Goal: Navigation & Orientation: Find specific page/section

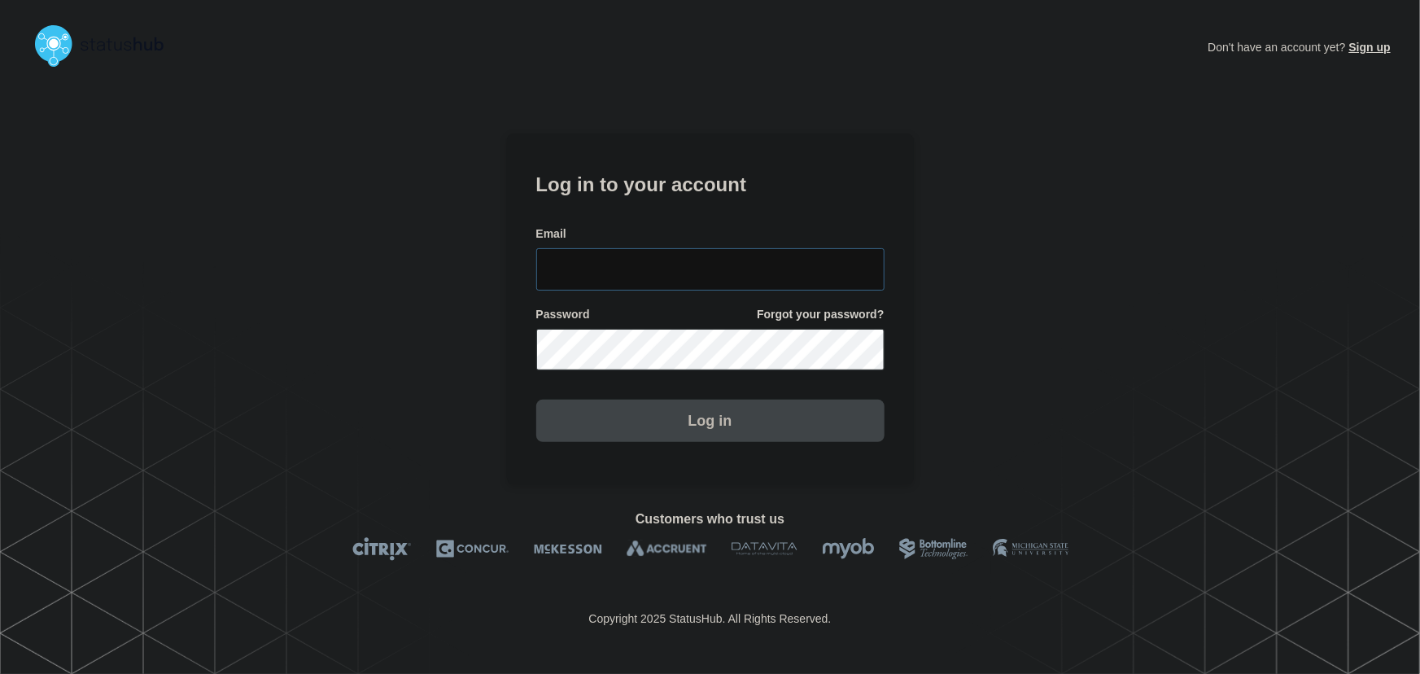
type input "tyler.wolkey@conexon.us"
click at [696, 260] on input "tyler.wolkey@conexon.us" at bounding box center [710, 269] width 348 height 42
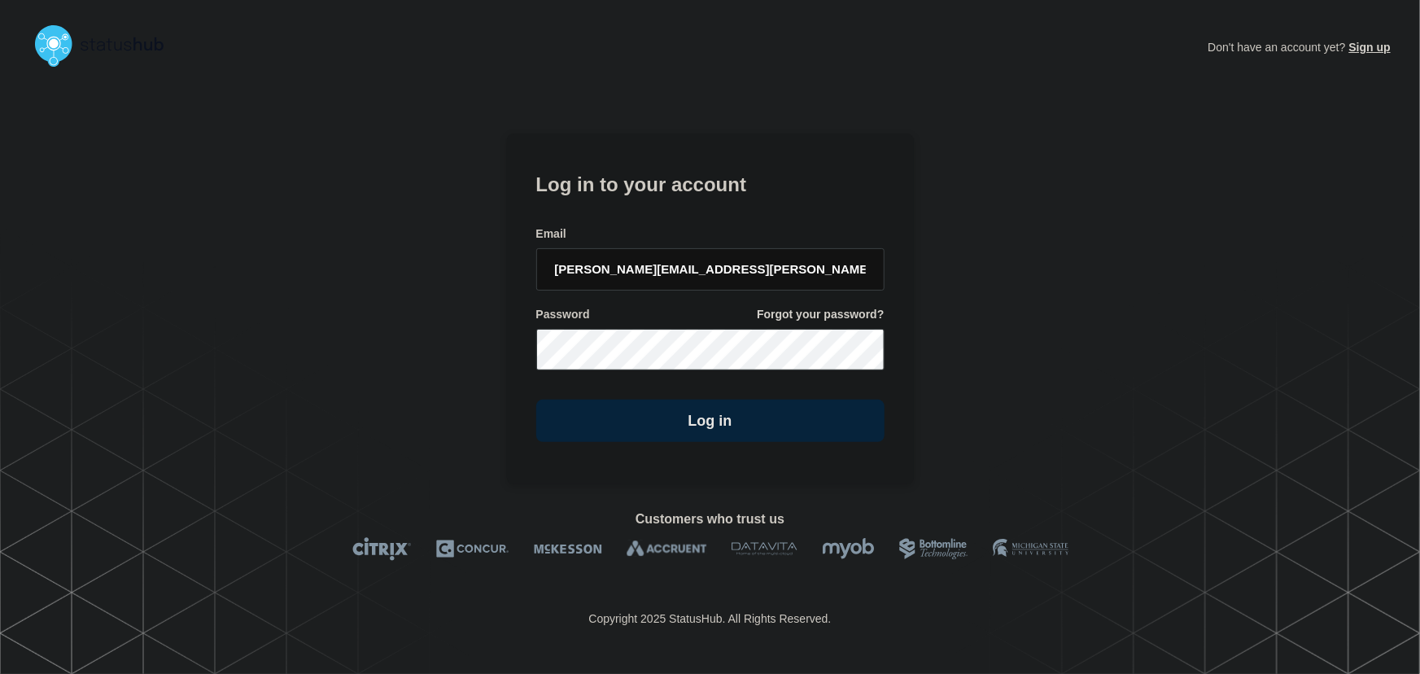
click at [691, 222] on form "Log in to your account Email tyler.wolkey@conexon.us Password Forgot your passw…" at bounding box center [710, 305] width 348 height 275
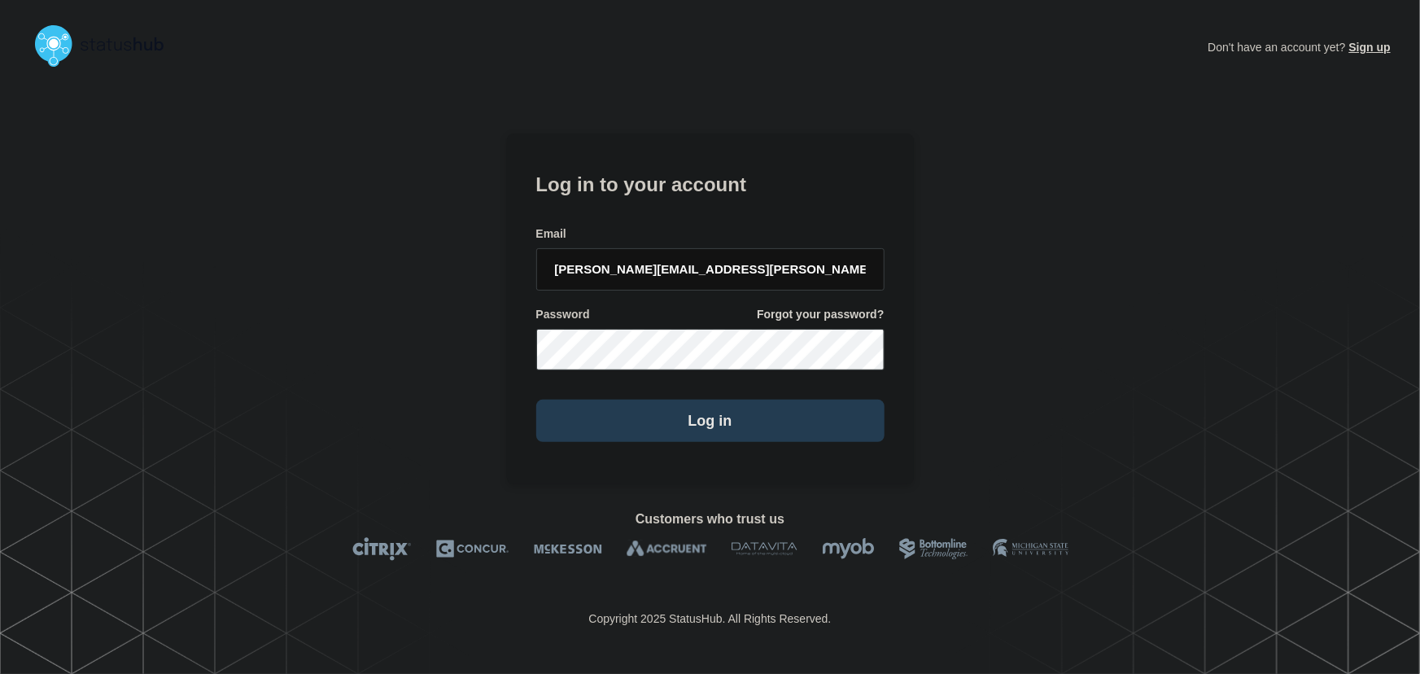
click at [767, 427] on button "Log in" at bounding box center [710, 421] width 348 height 42
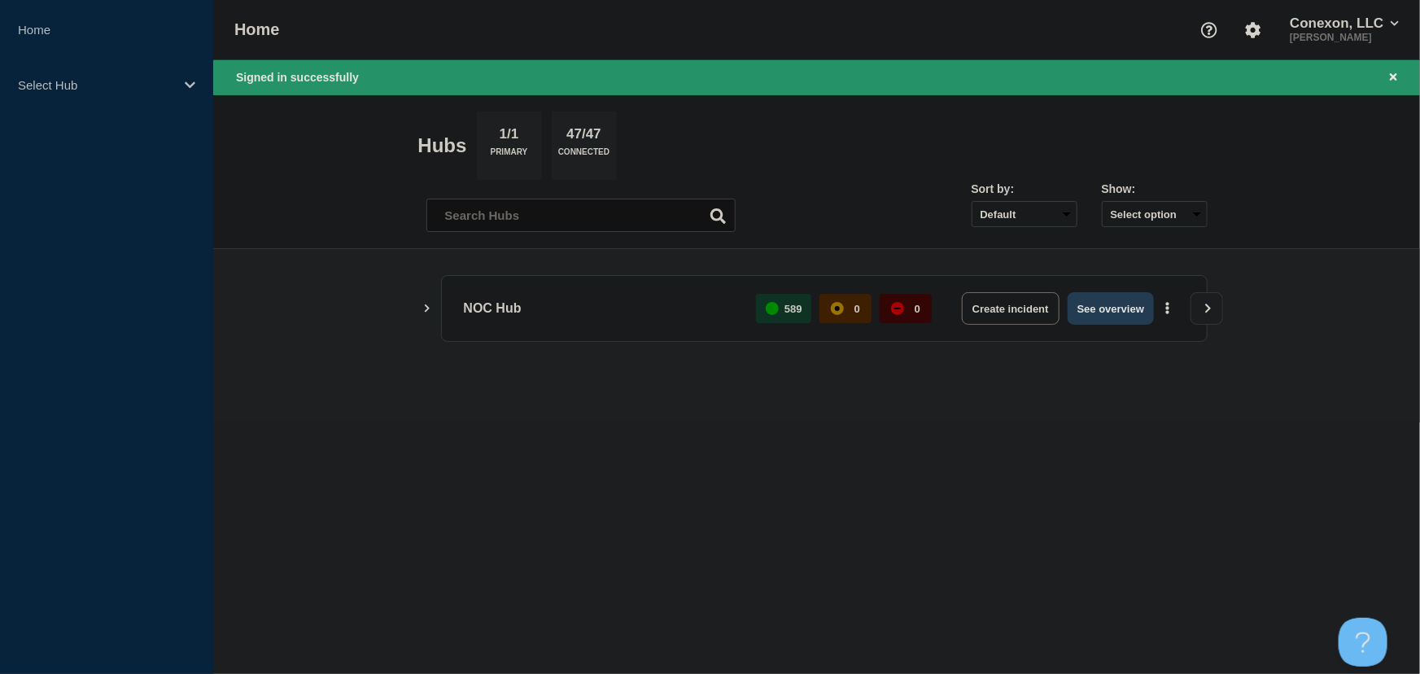
click at [1120, 310] on button "See overview" at bounding box center [1111, 308] width 86 height 33
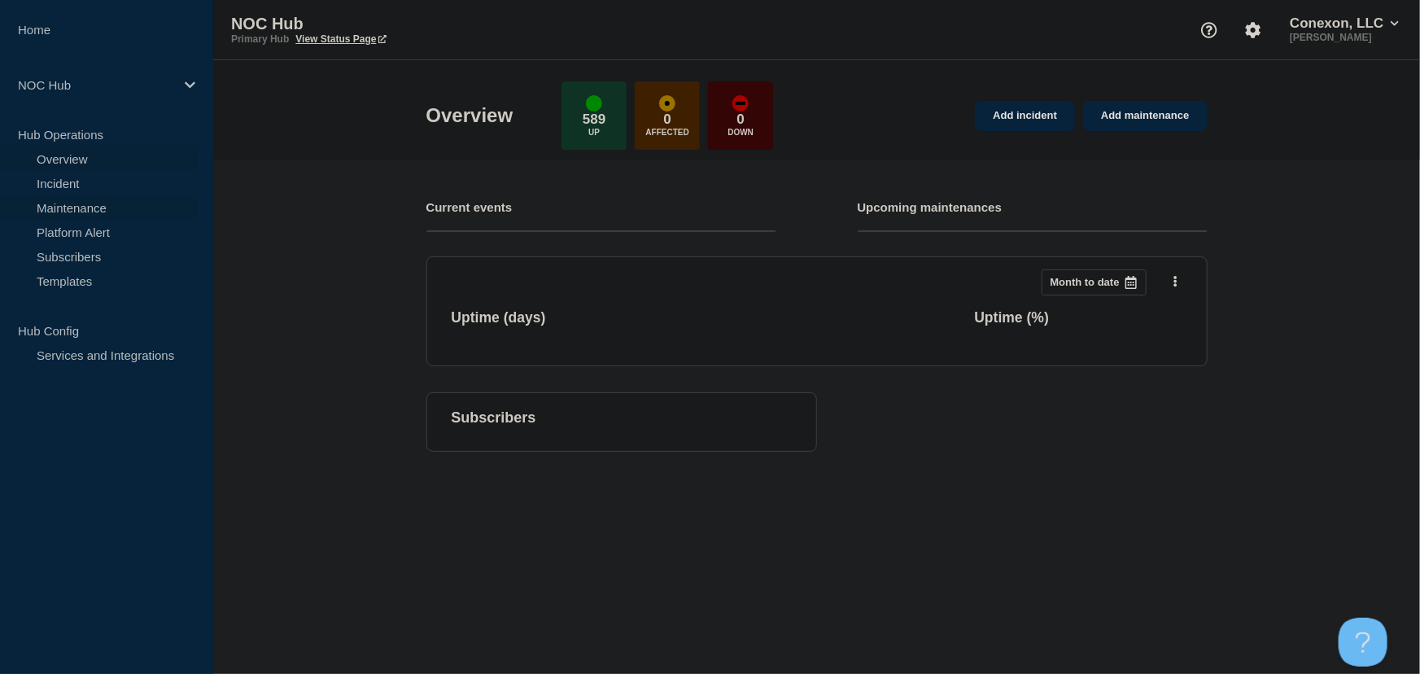
click at [94, 203] on link "Maintenance" at bounding box center [98, 207] width 197 height 24
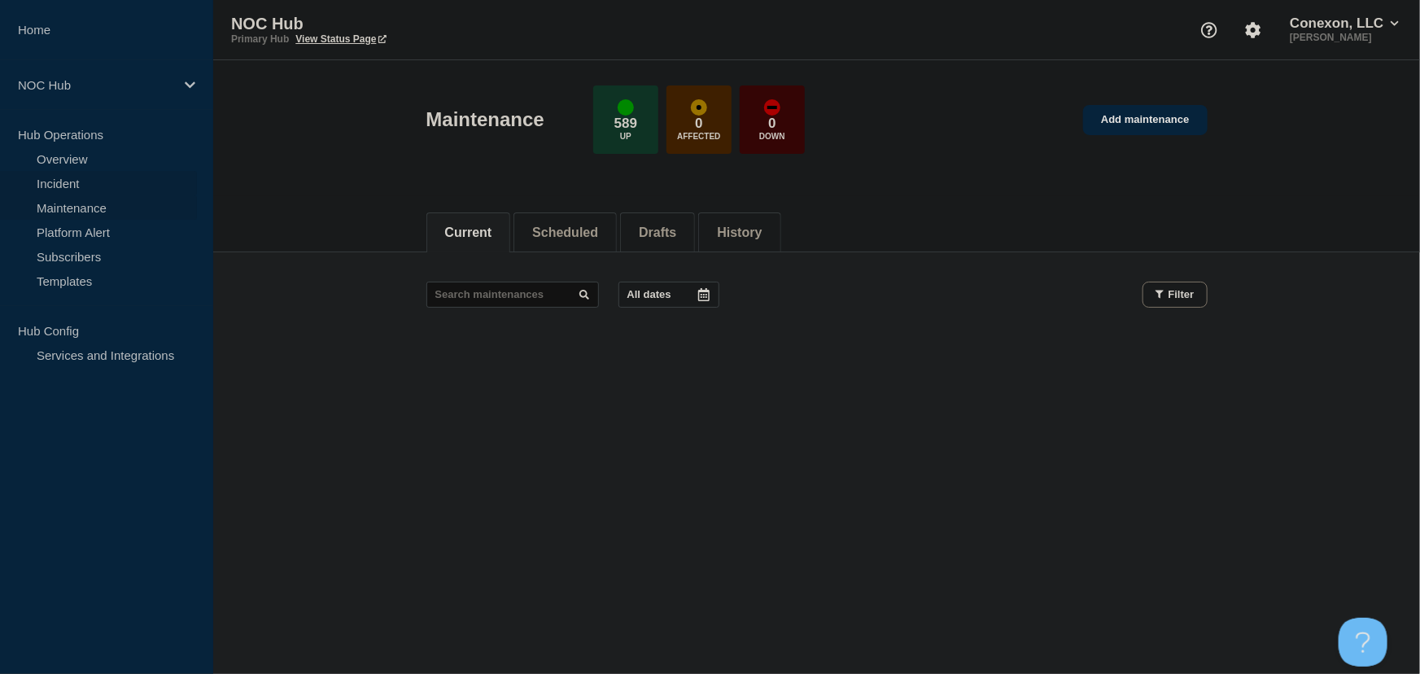
click at [67, 183] on link "Incident" at bounding box center [98, 183] width 197 height 24
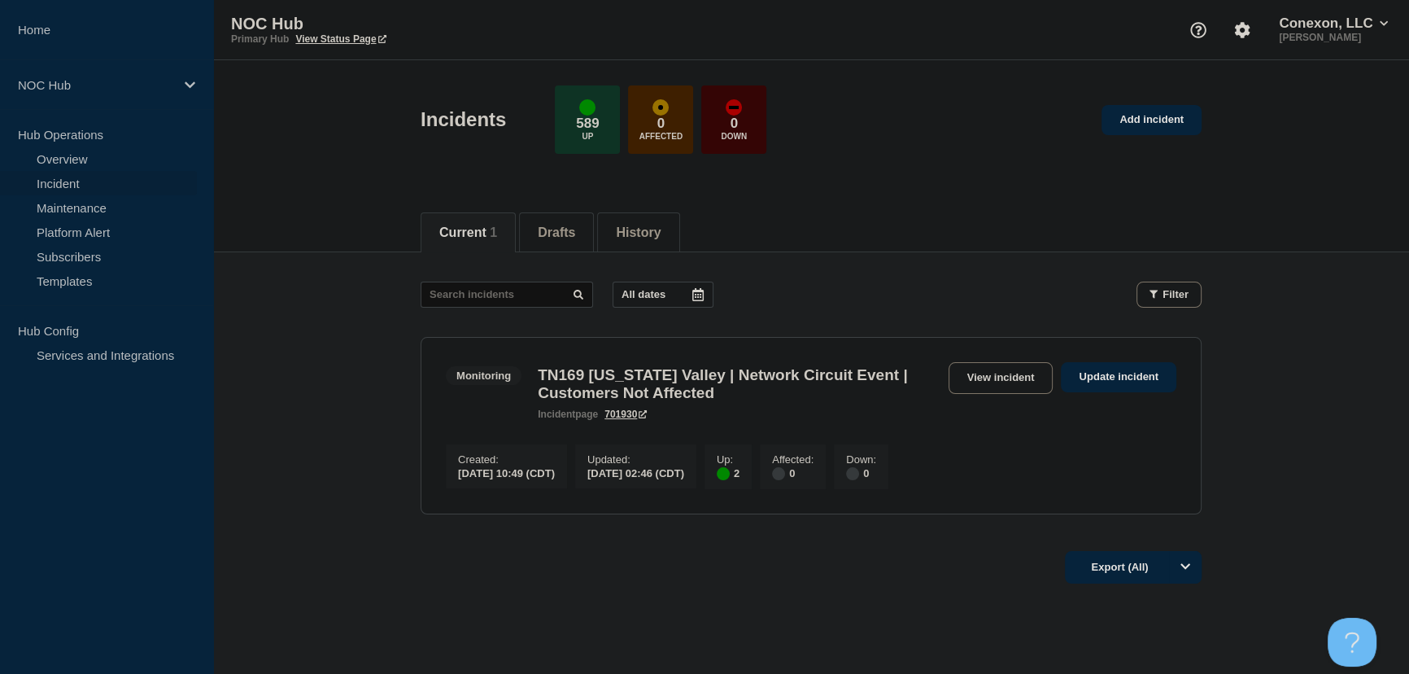
click at [910, 160] on div "Incidents 589 Up 0 Affected 0 Down Add incident" at bounding box center [812, 113] width 818 height 99
click at [910, 179] on header "Incidents 589 Up 0 Affected 0 Down Add incident" at bounding box center [811, 128] width 1196 height 136
click at [60, 208] on link "Maintenance" at bounding box center [98, 207] width 197 height 24
